Goal: Communication & Community: Answer question/provide support

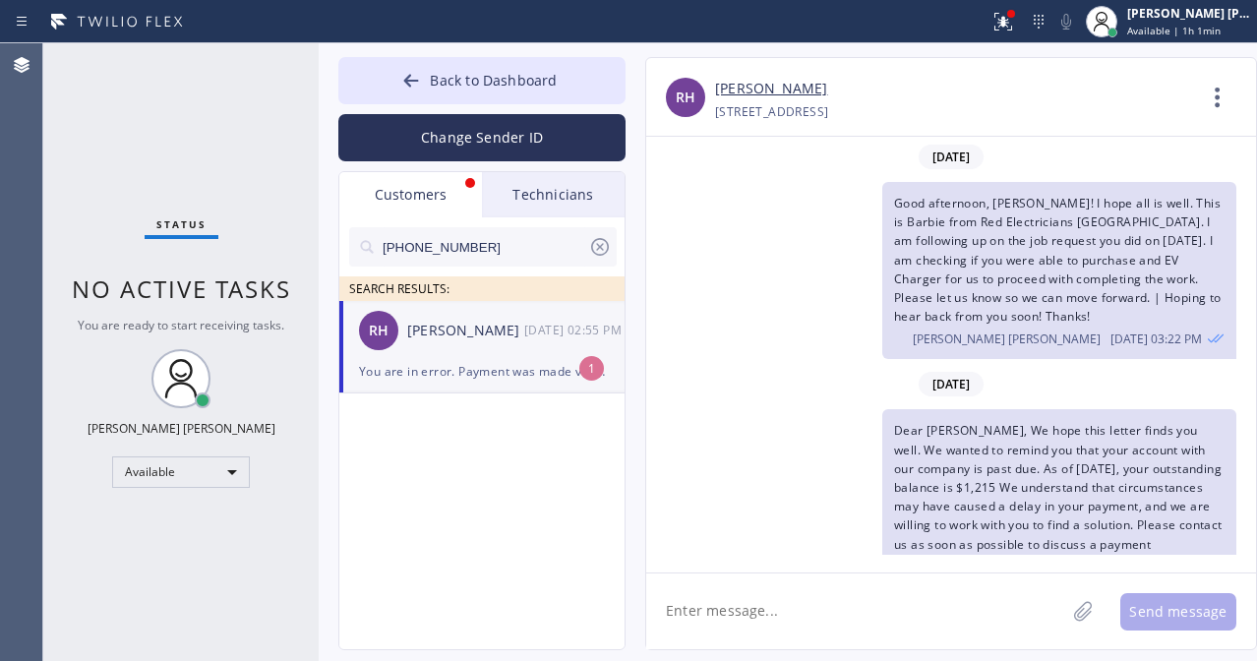
scroll to position [308, 0]
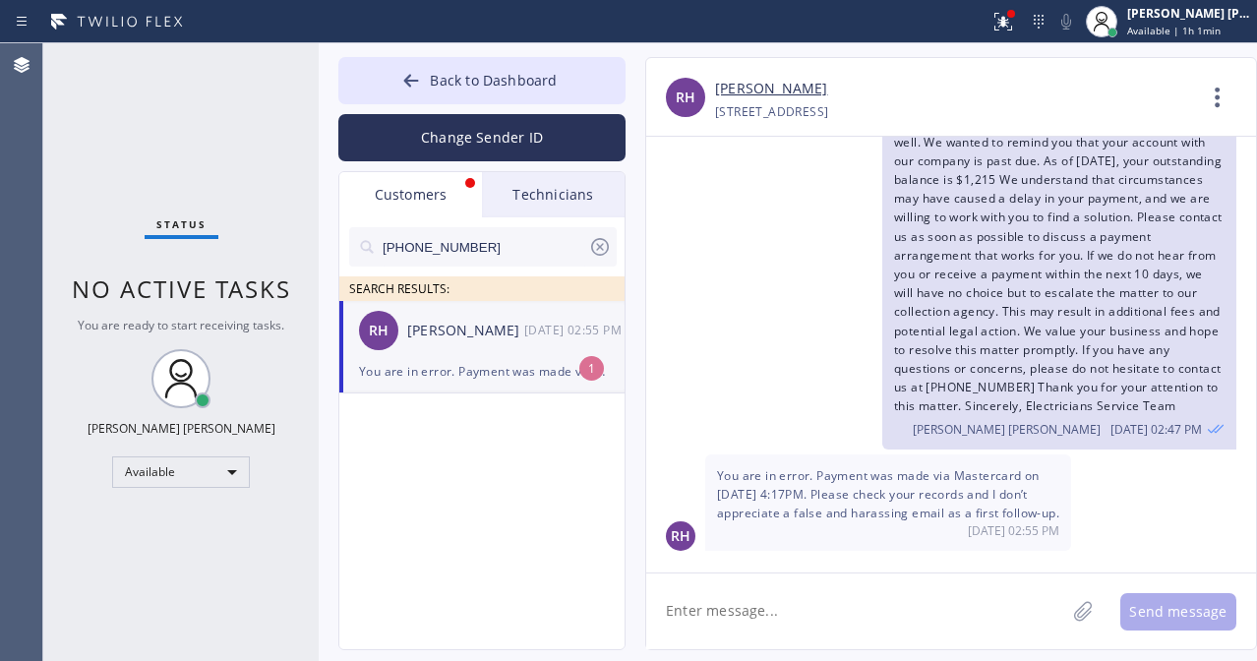
click at [735, 616] on textarea at bounding box center [855, 611] width 419 height 76
type textarea "HI! I appreciate your"
click at [792, 89] on link "[PERSON_NAME]" at bounding box center [771, 89] width 112 height 23
click at [501, 345] on div "RH [PERSON_NAME] [DATE] 02:55 PM" at bounding box center [482, 330] width 287 height 59
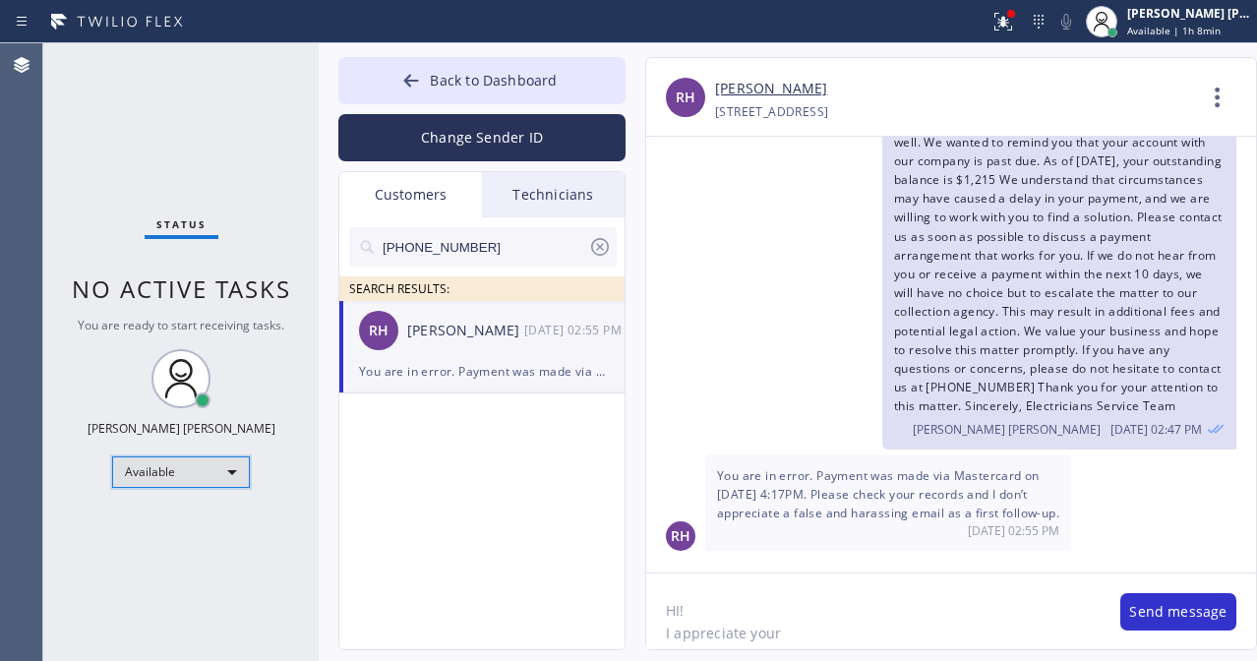
click at [206, 473] on div "Available" at bounding box center [181, 471] width 138 height 31
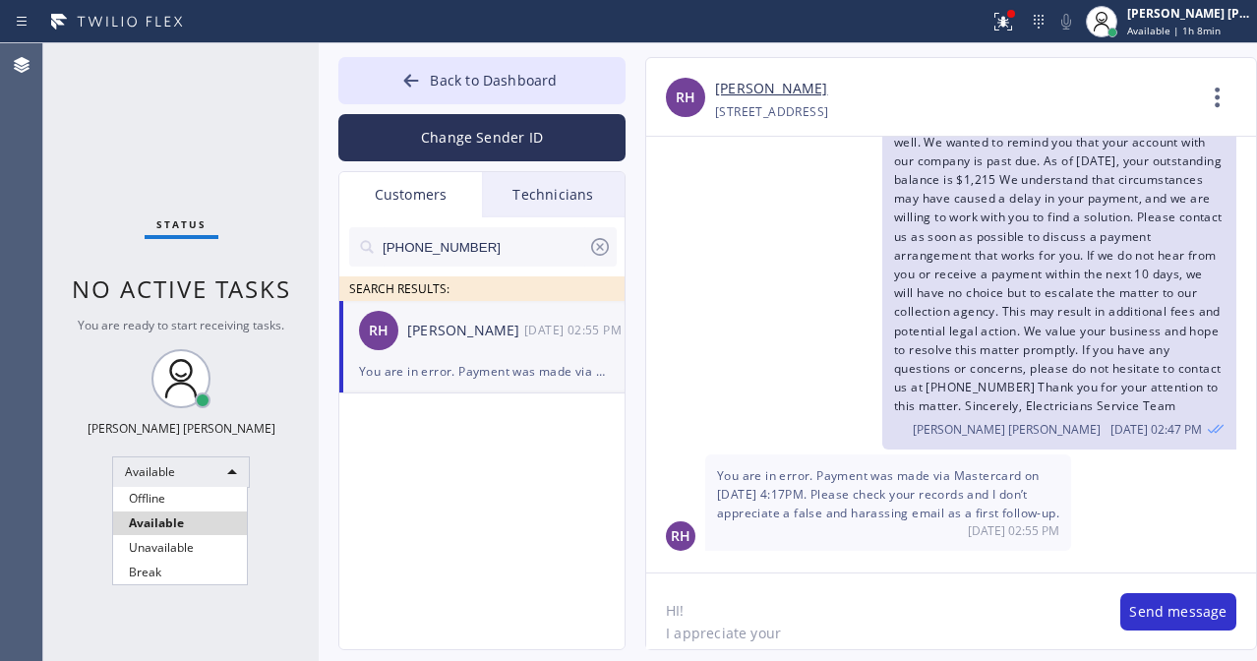
click at [199, 546] on li "Unavailable" at bounding box center [180, 548] width 134 height 24
click at [495, 59] on button "Back to Dashboard" at bounding box center [481, 80] width 287 height 47
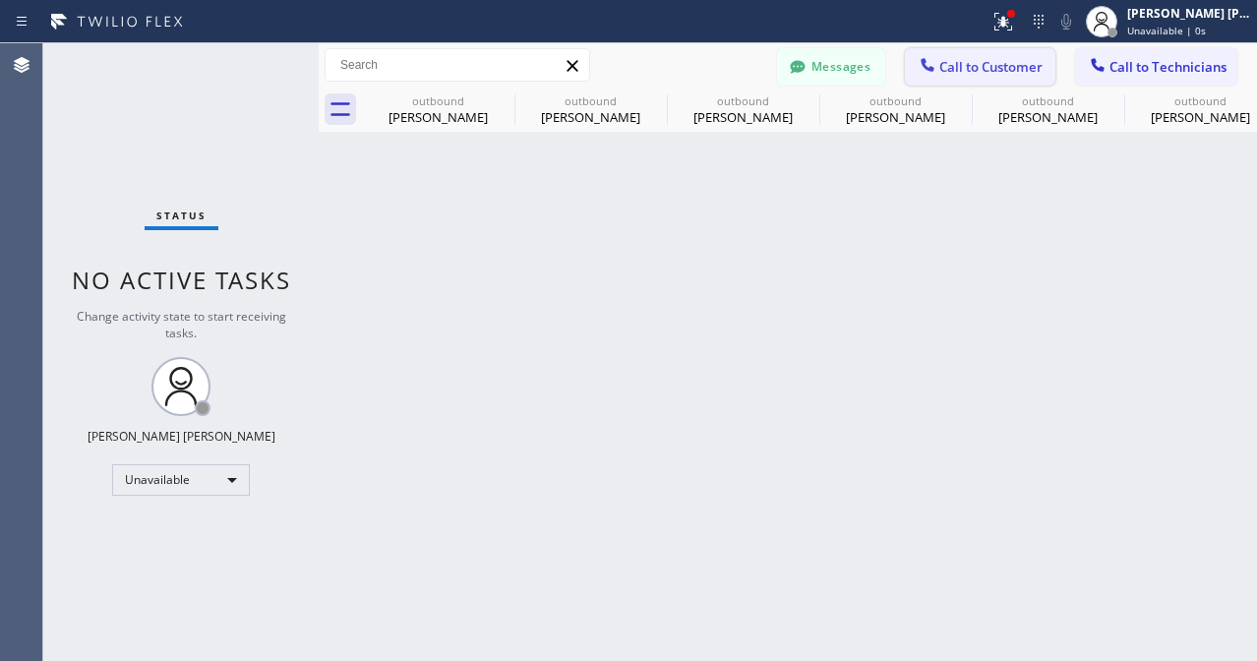
click at [1012, 70] on span "Call to Customer" at bounding box center [990, 67] width 103 height 18
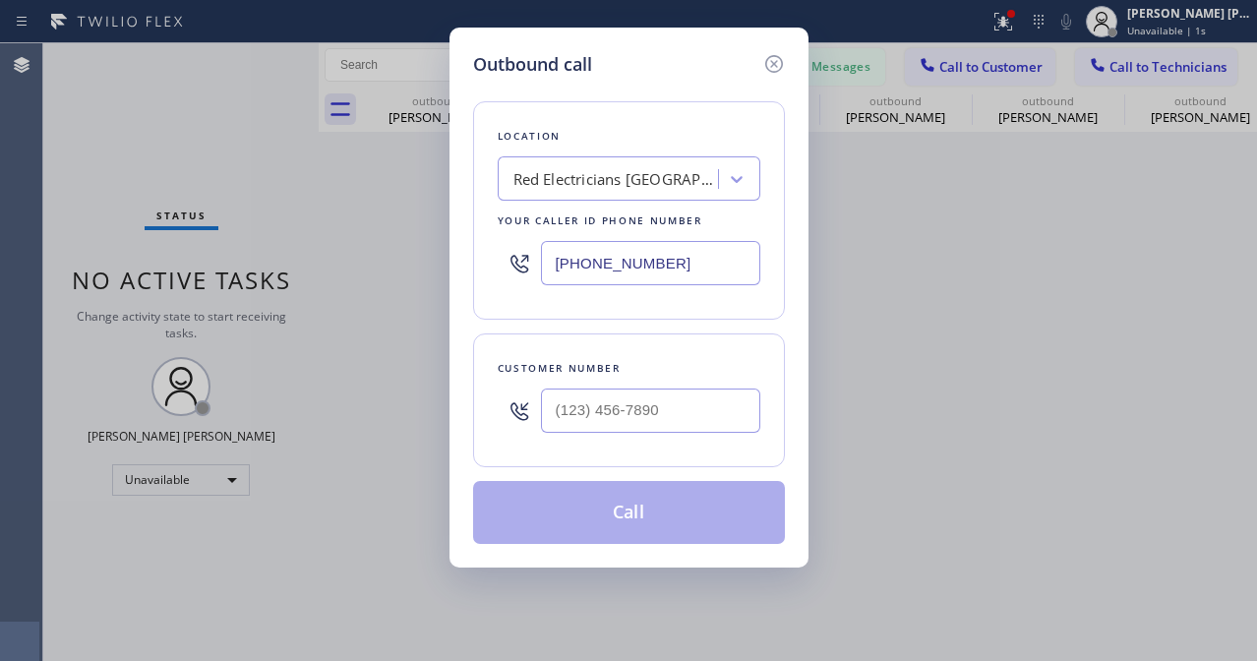
click at [689, 434] on div at bounding box center [650, 411] width 219 height 64
click at [678, 406] on input "(___) ___-____" at bounding box center [650, 411] width 219 height 44
paste input "650) 507-6273"
type input "[PHONE_NUMBER]"
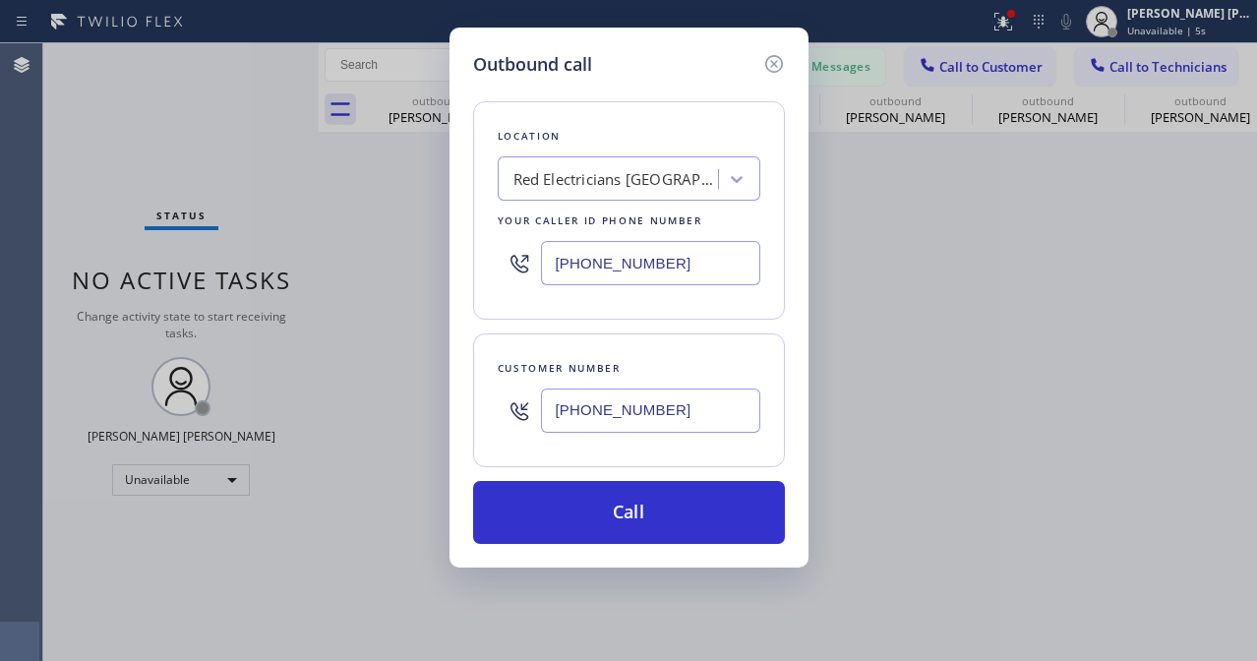
drag, startPoint x: 81, startPoint y: 145, endPoint x: 175, endPoint y: 121, distance: 97.3
click at [81, 145] on div "Outbound call Location Red Electricians [GEOGRAPHIC_DATA] Your caller id phone …" at bounding box center [628, 330] width 1257 height 661
click at [639, 168] on div "Red Electricians [GEOGRAPHIC_DATA]" at bounding box center [616, 179] width 207 height 23
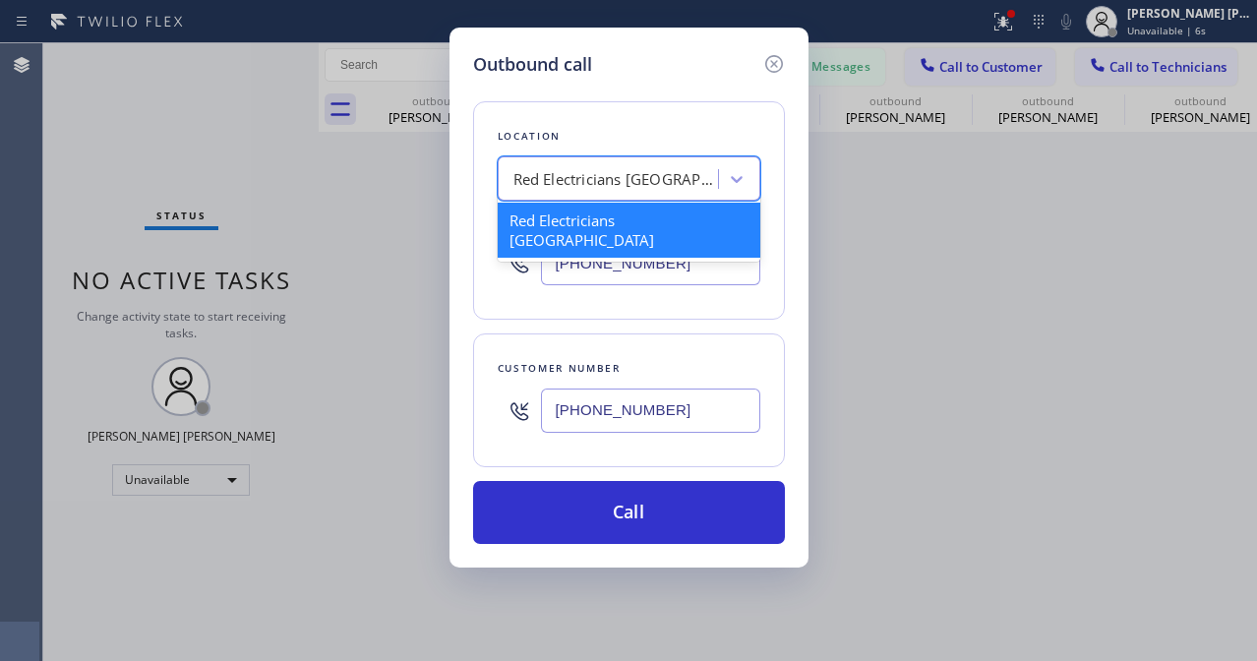
paste input "Electrical Land [GEOGRAPHIC_DATA]"
type input "Electrical Land [GEOGRAPHIC_DATA]"
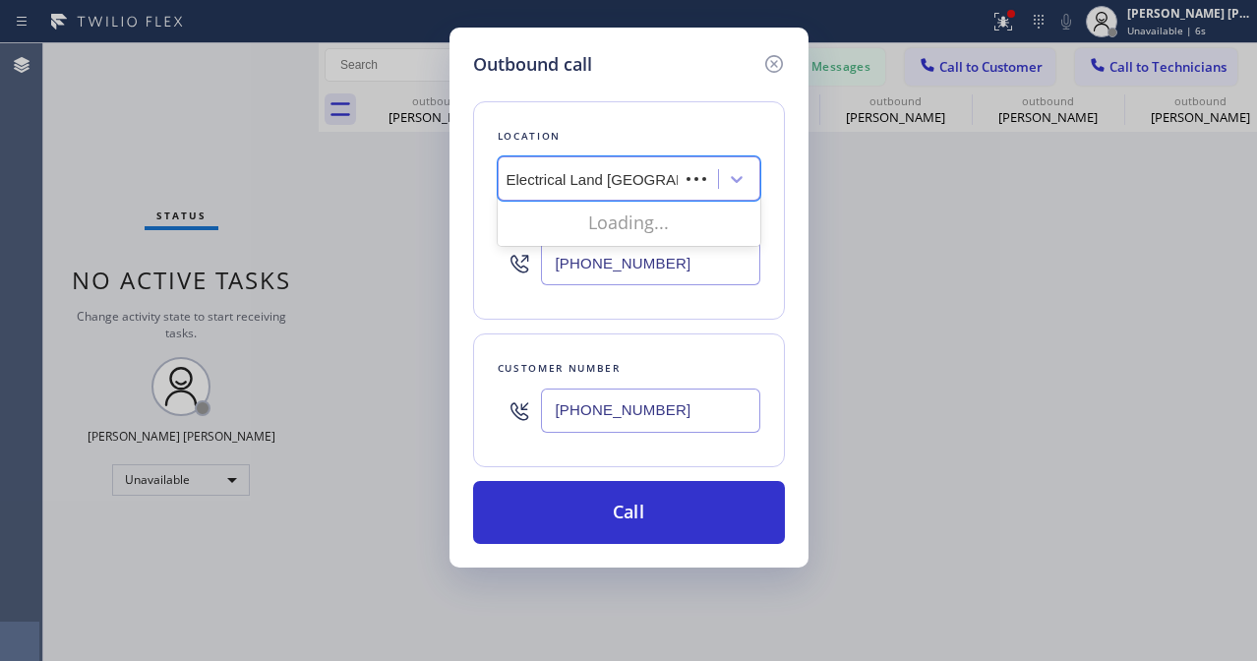
scroll to position [0, 0]
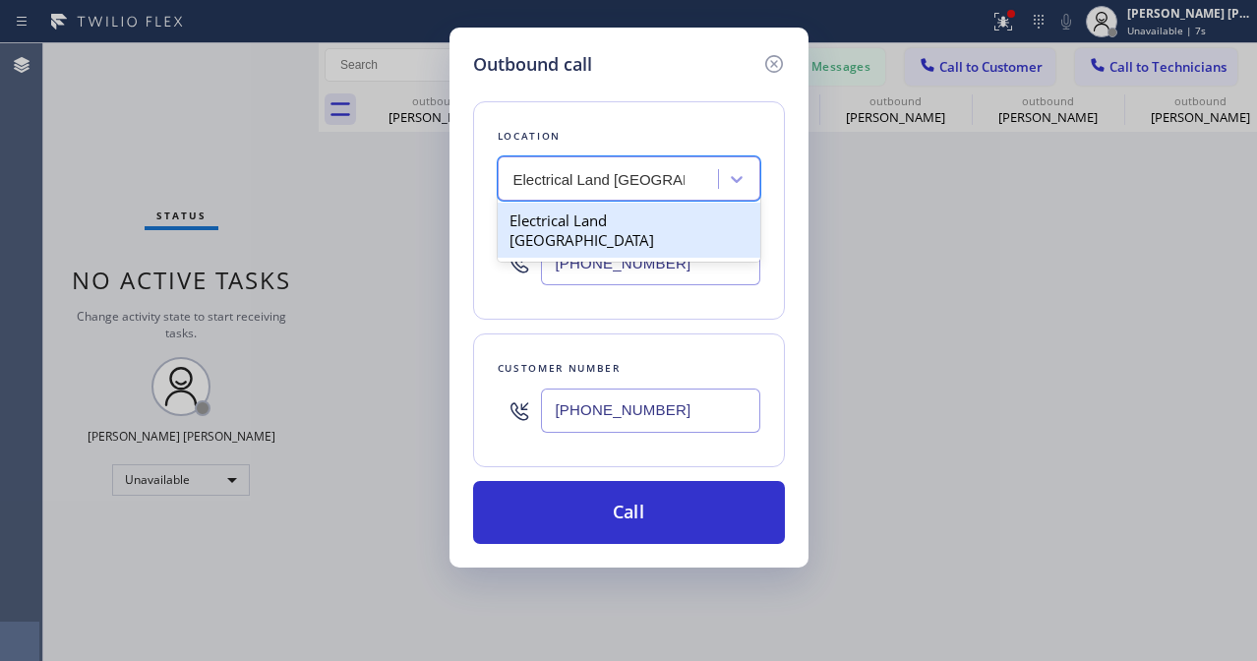
click at [640, 232] on div "Electrical Land [GEOGRAPHIC_DATA]" at bounding box center [629, 230] width 263 height 55
type input "[PHONE_NUMBER]"
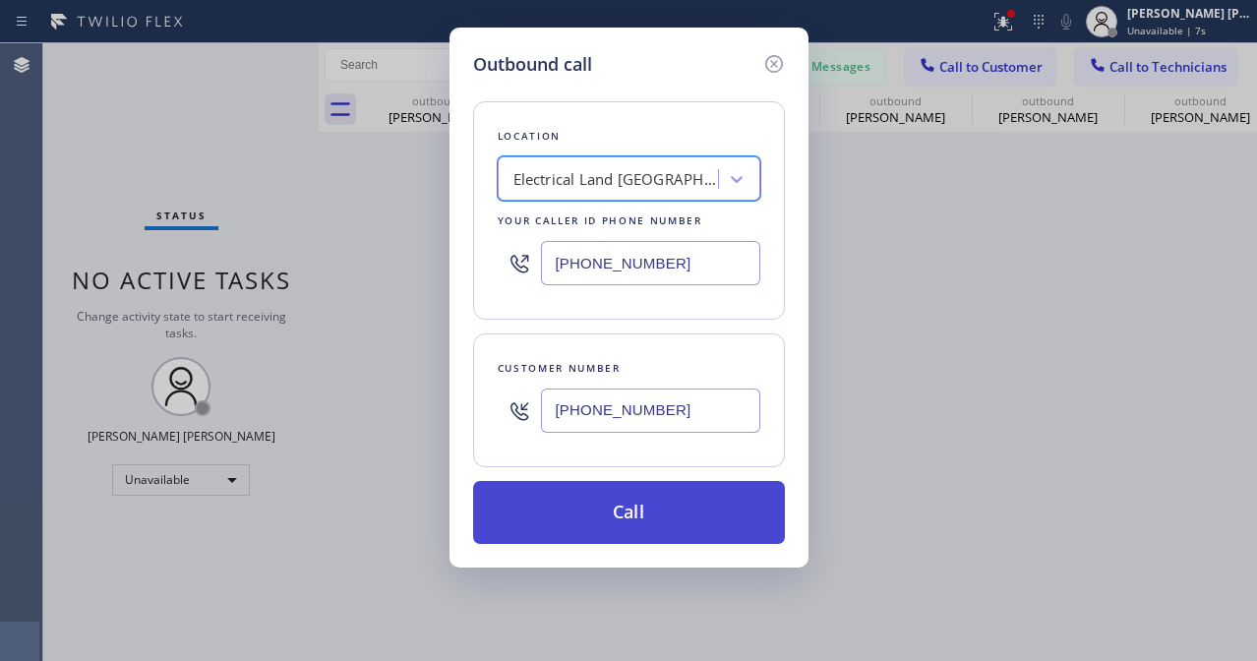
click at [617, 524] on button "Call" at bounding box center [629, 512] width 312 height 63
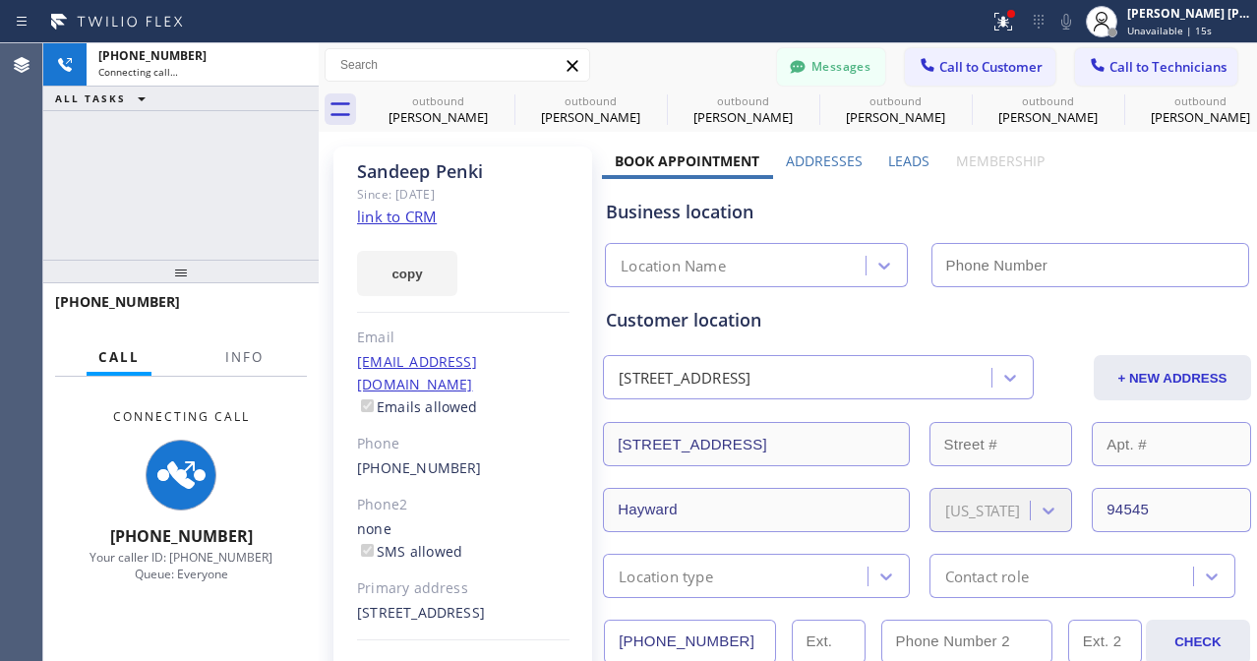
type input "[PHONE_NUMBER]"
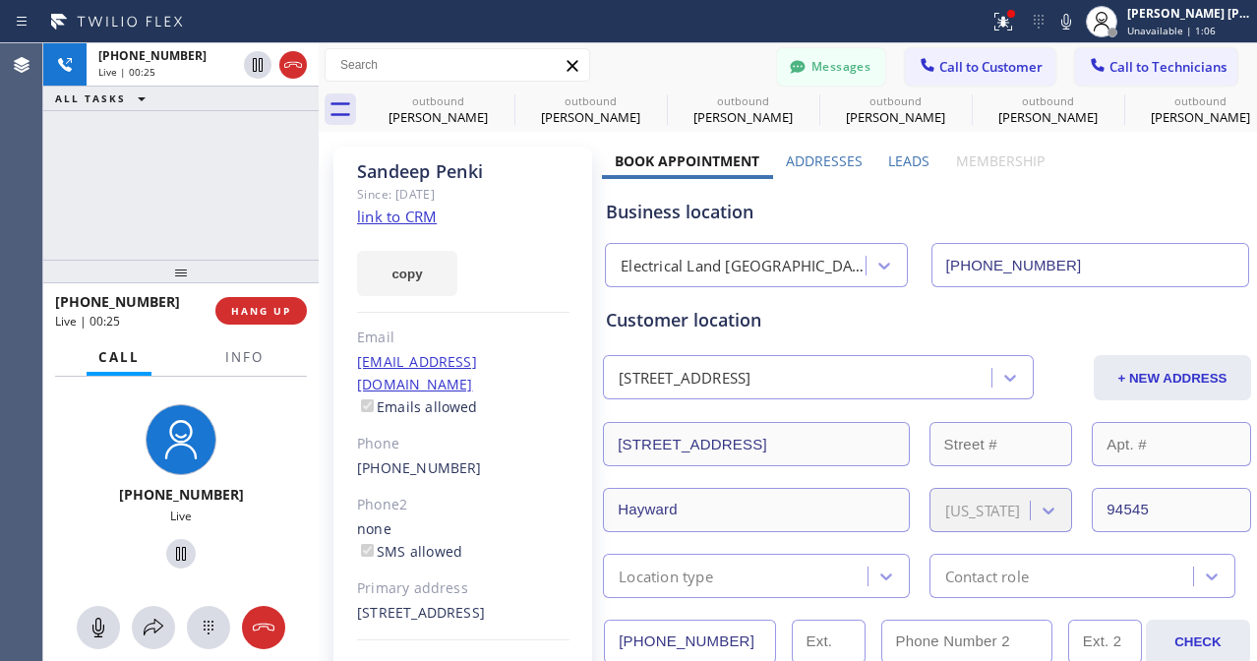
click at [213, 156] on div "[PHONE_NUMBER] Live | 00:25 ALL TASKS ALL TASKS ACTIVE TASKS TASKS IN WRAP UP" at bounding box center [180, 151] width 275 height 216
click at [945, 74] on span "Call to Customer" at bounding box center [990, 67] width 103 height 18
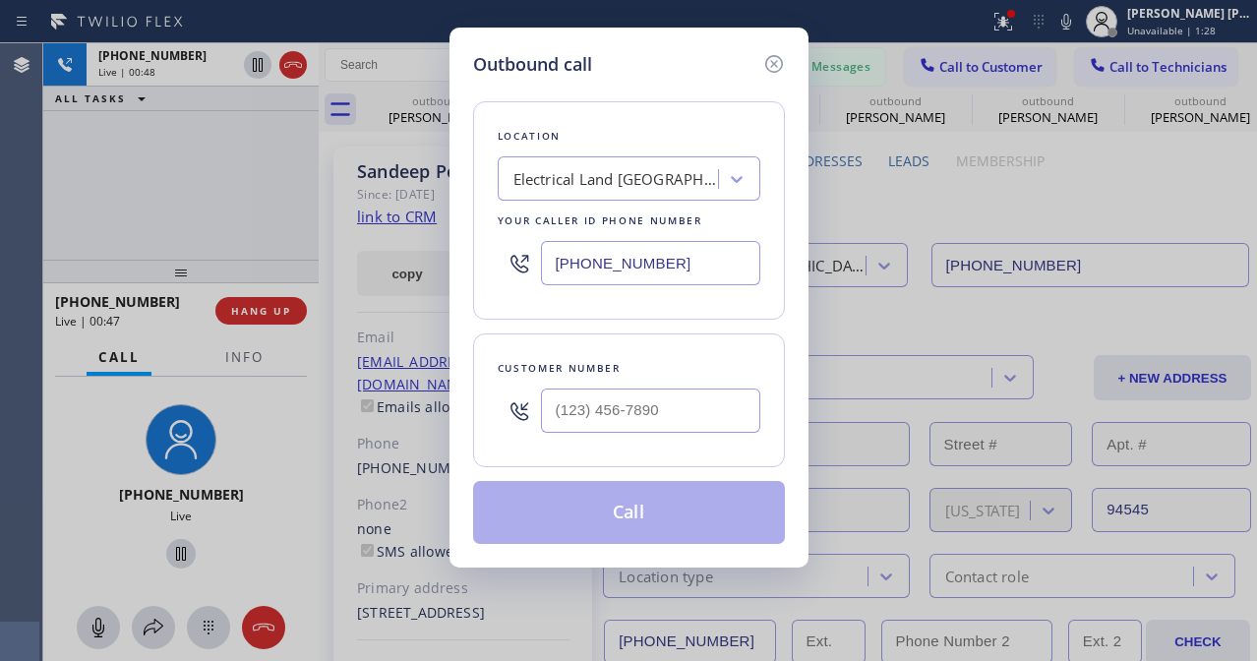
click at [902, 211] on div "Outbound call Location Electrical Land [GEOGRAPHIC_DATA] Your caller id phone n…" at bounding box center [628, 330] width 1257 height 661
click at [768, 66] on icon at bounding box center [774, 64] width 24 height 24
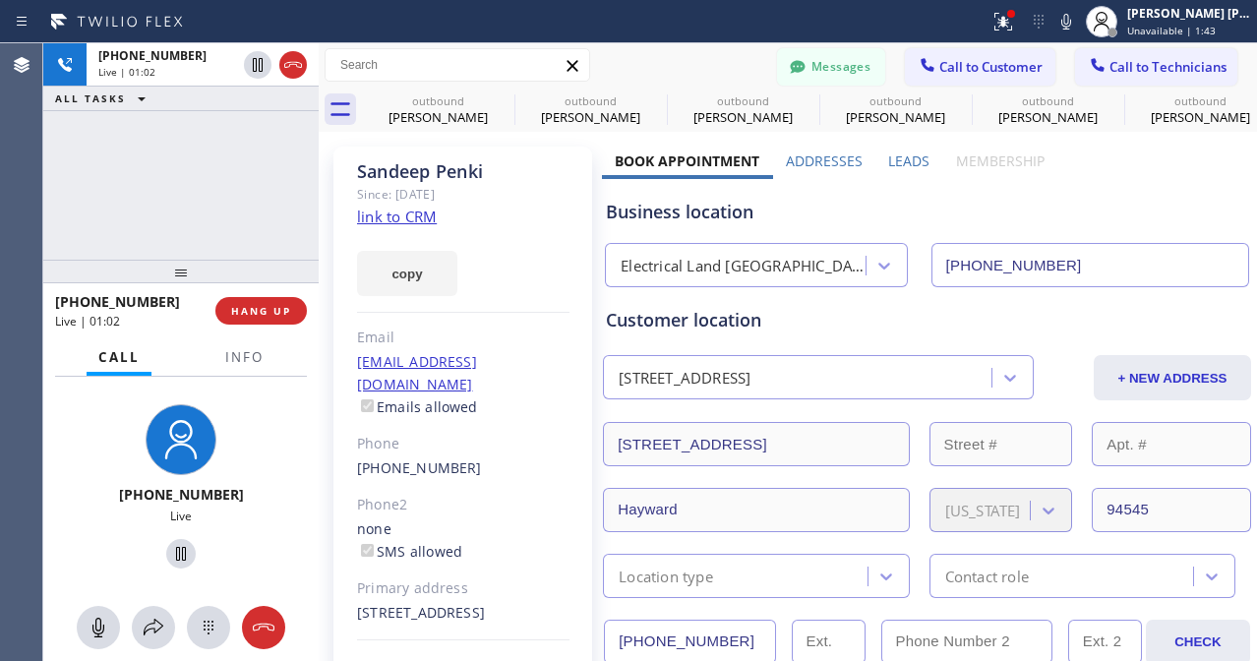
click at [239, 197] on div "[PHONE_NUMBER] Live | 01:02 ALL TASKS ALL TASKS ACTIVE TASKS TASKS IN WRAP UP" at bounding box center [180, 151] width 275 height 216
click at [262, 302] on button "HANG UP" at bounding box center [260, 311] width 91 height 28
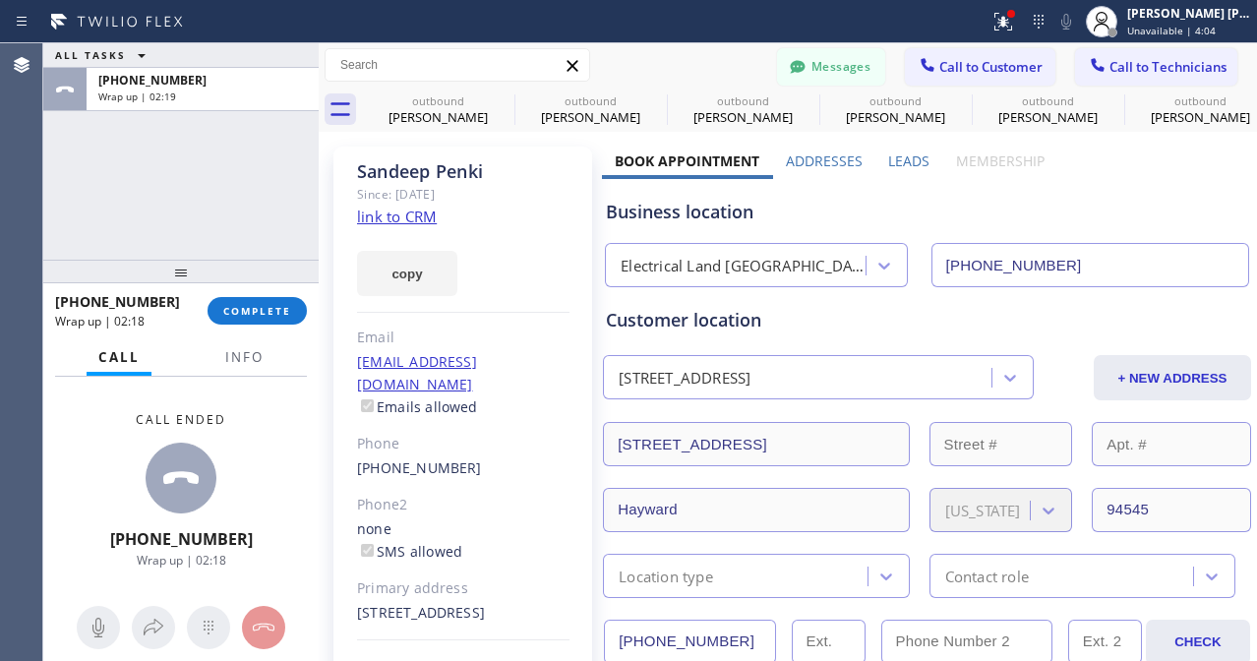
click at [90, 422] on div "Call ended [PHONE_NUMBER] Wrap up | 02:18" at bounding box center [180, 489] width 275 height 225
click at [246, 312] on span "COMPLETE" at bounding box center [257, 311] width 68 height 14
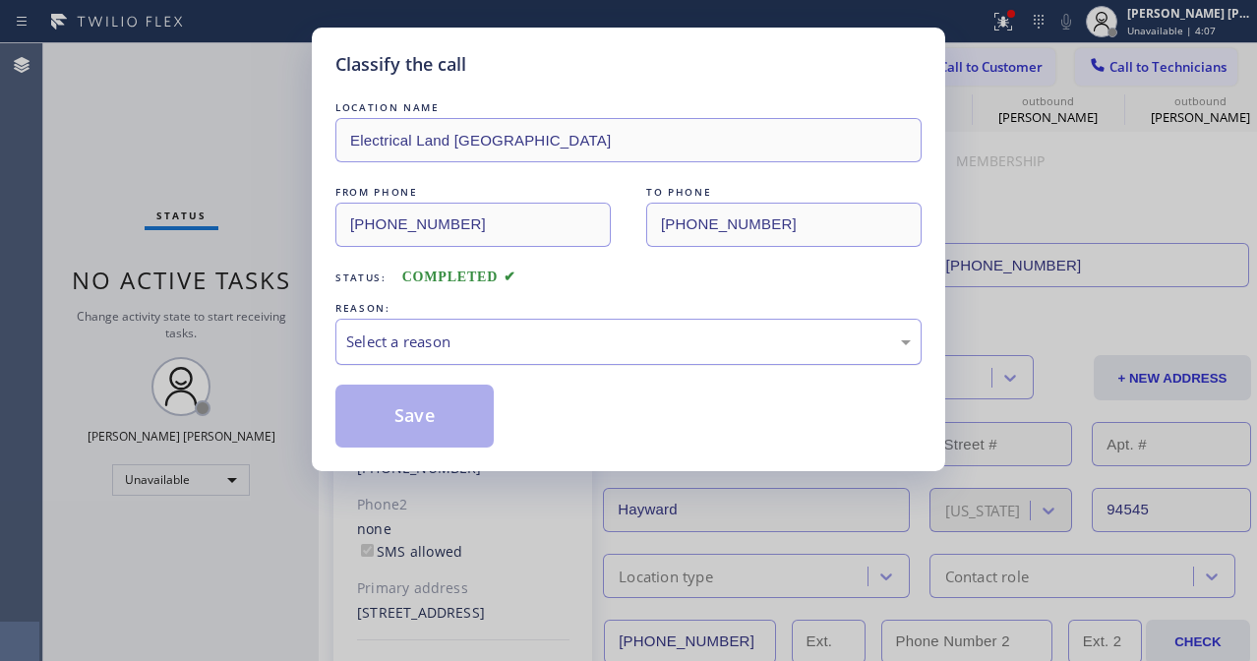
click at [435, 335] on div "Select a reason" at bounding box center [628, 341] width 565 height 23
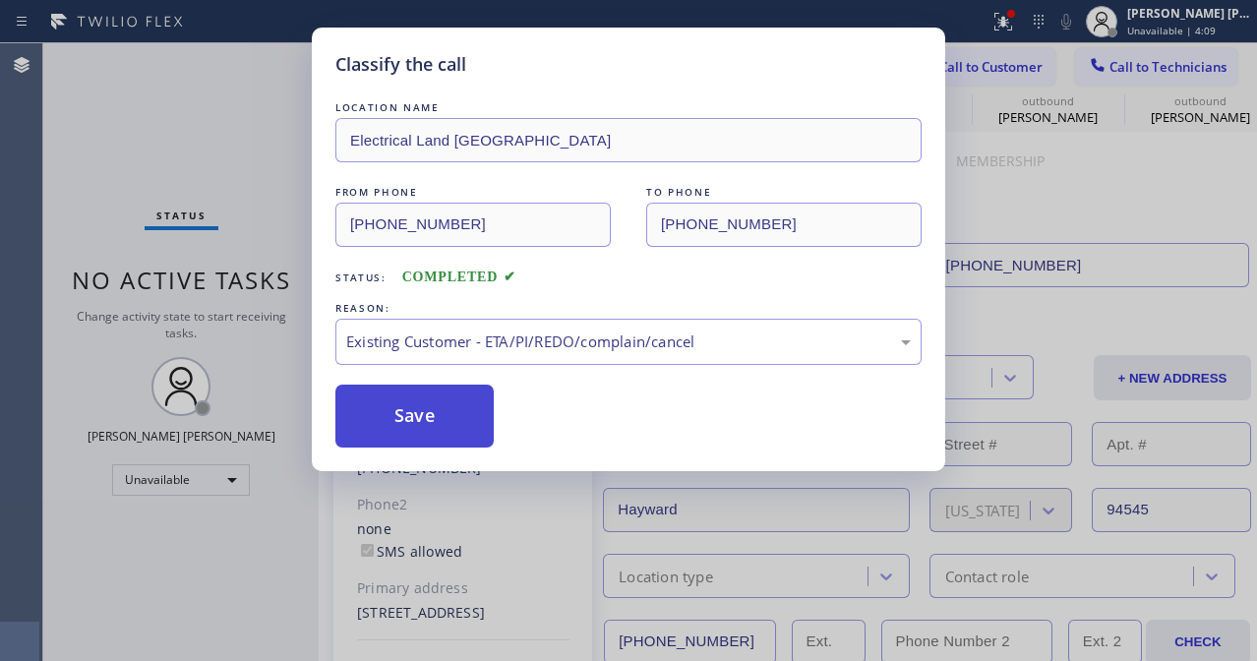
click at [404, 407] on button "Save" at bounding box center [414, 416] width 158 height 63
click at [404, 406] on button "Save" at bounding box center [414, 416] width 158 height 63
click at [404, 415] on button "Save" at bounding box center [414, 416] width 158 height 63
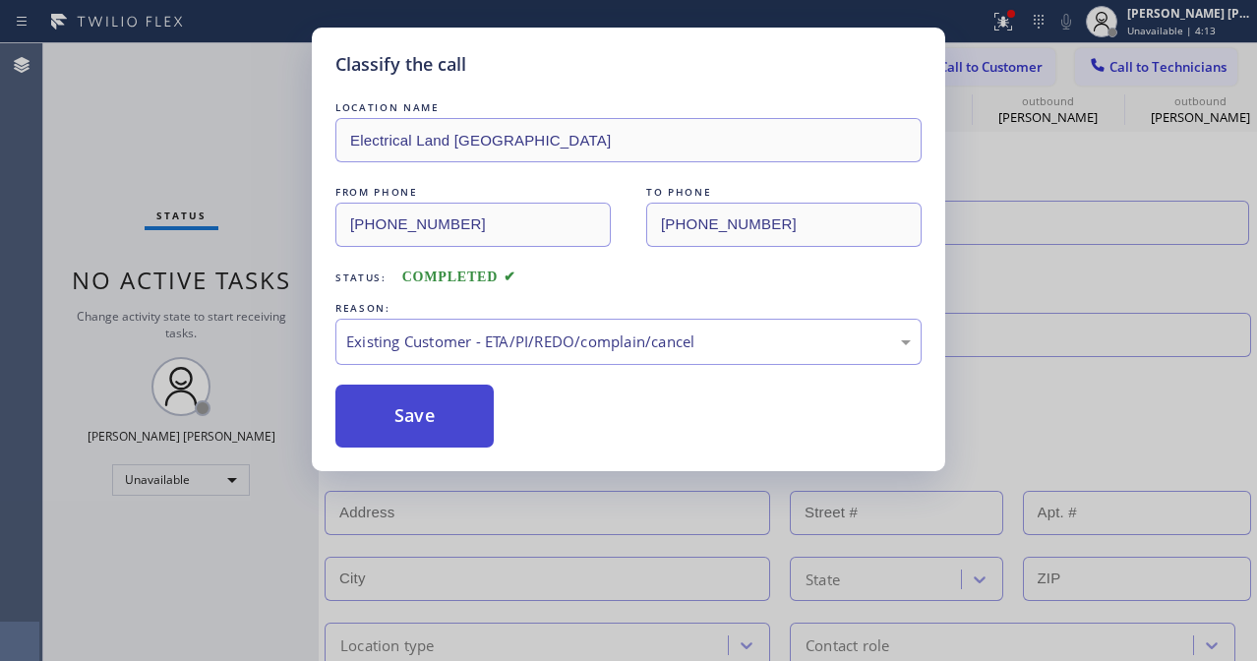
click at [404, 415] on div "Classify the call LOCATION NAME Blue Moon Electrical [GEOGRAPHIC_DATA] FROM PHO…" at bounding box center [650, 352] width 1214 height 618
click at [404, 415] on div "Back to Dashboard Change Sender ID Customers Technicians [PHONE_NUMBER] SEARCH …" at bounding box center [788, 352] width 938 height 618
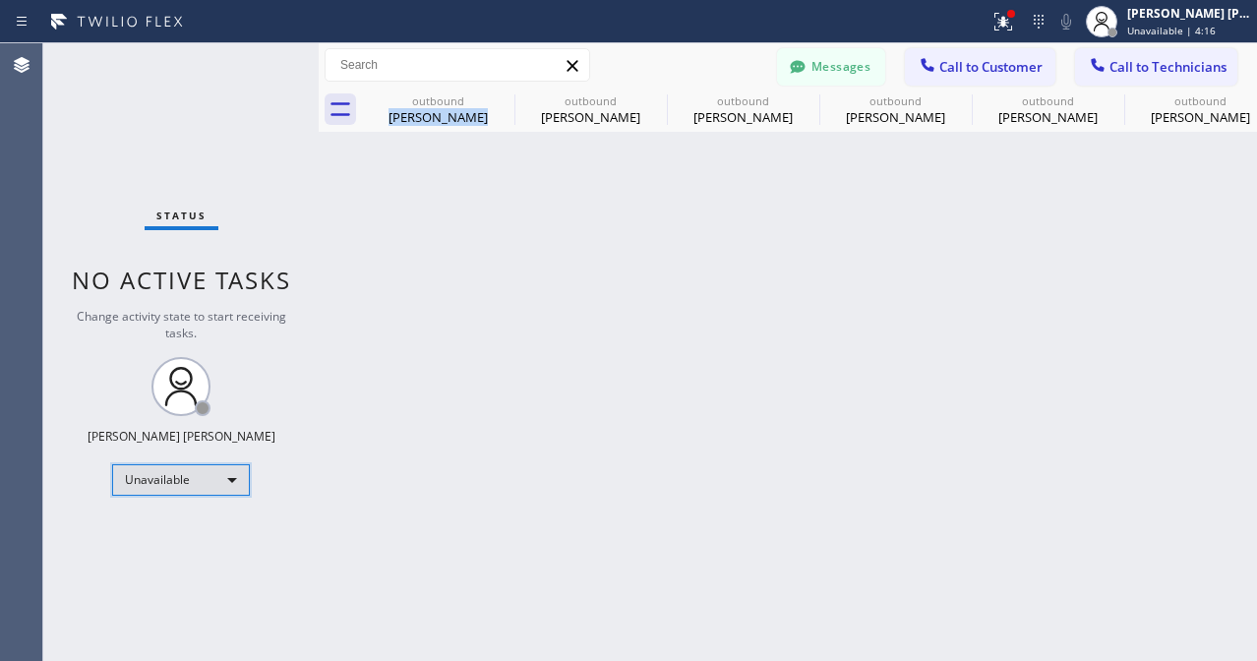
click at [215, 475] on div "Unavailable" at bounding box center [181, 479] width 138 height 31
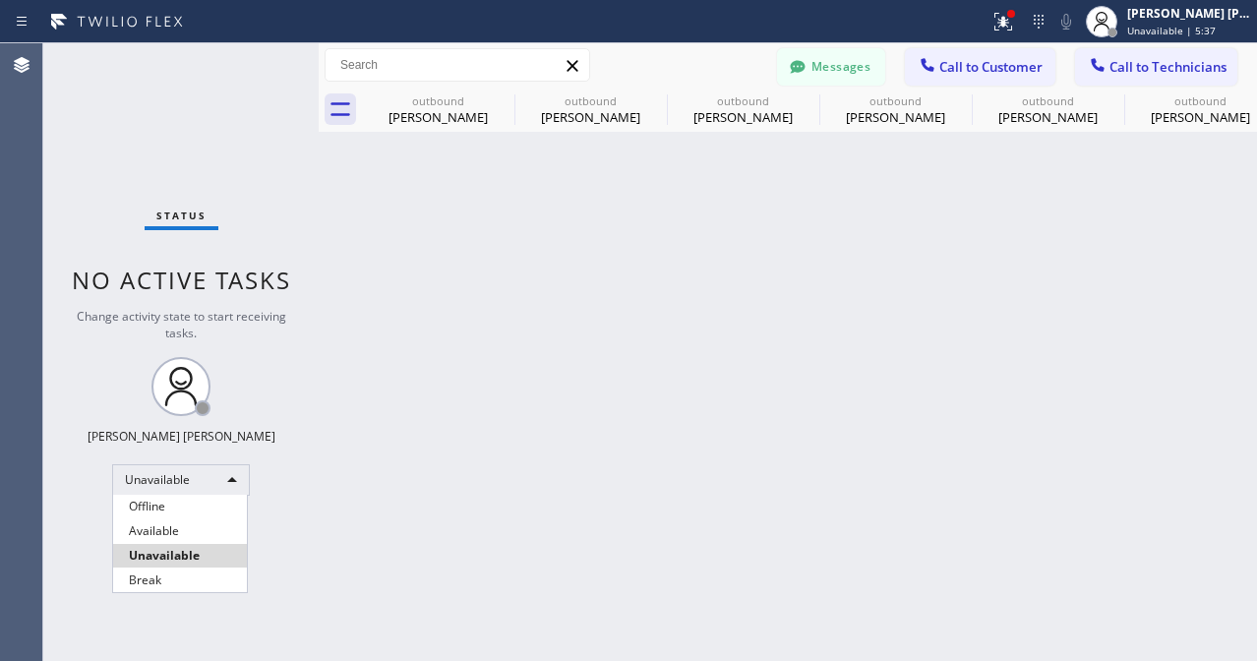
click at [82, 90] on div at bounding box center [628, 330] width 1257 height 661
click at [506, 571] on div "Back to Dashboard Change Sender ID Customers Technicians [PHONE_NUMBER] SEARCH …" at bounding box center [788, 352] width 938 height 618
